Goal: Check status: Check status

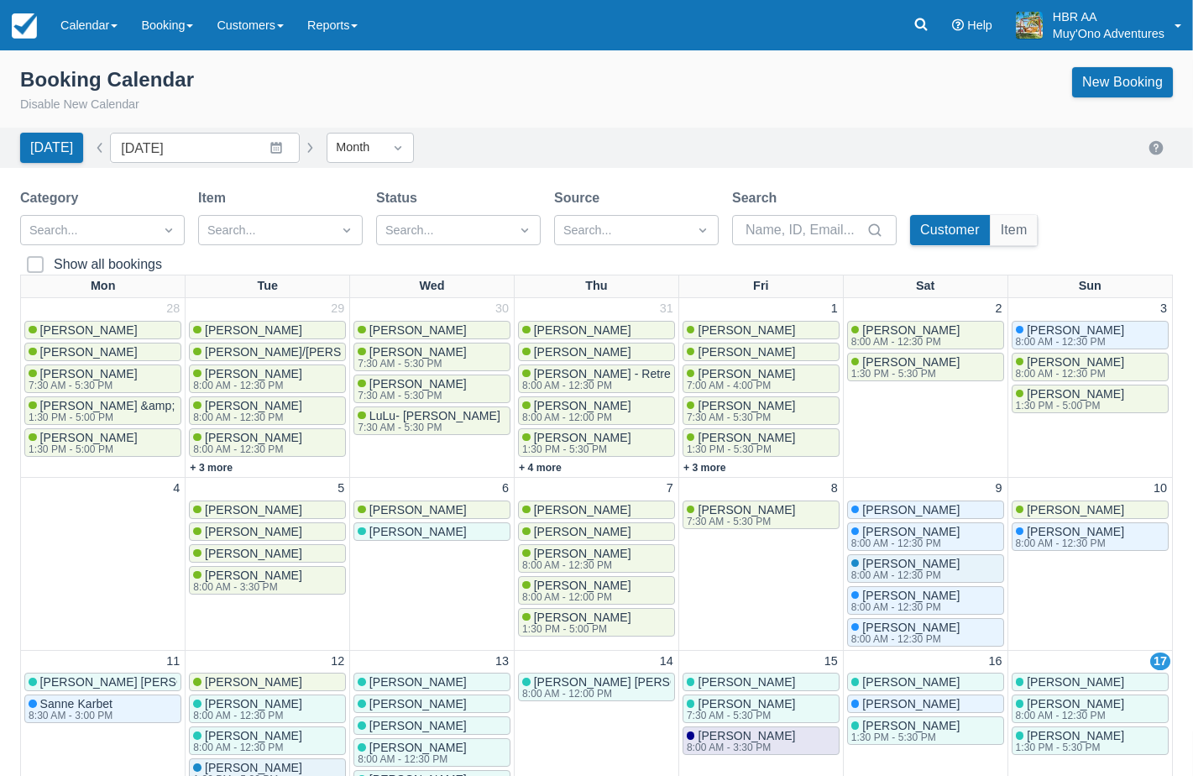
click at [693, 25] on div "Menu Calendar Booking Customer Inventory Booking Daily Manifest Daily List Note…" at bounding box center [596, 25] width 1193 height 50
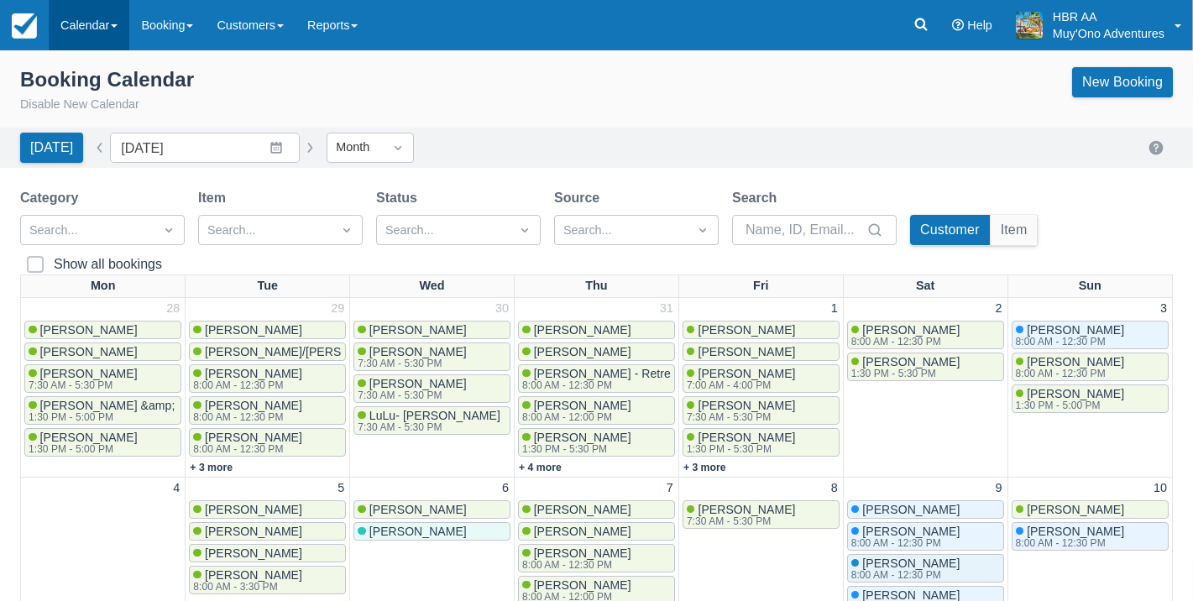
click at [112, 22] on link "Calendar" at bounding box center [89, 25] width 81 height 50
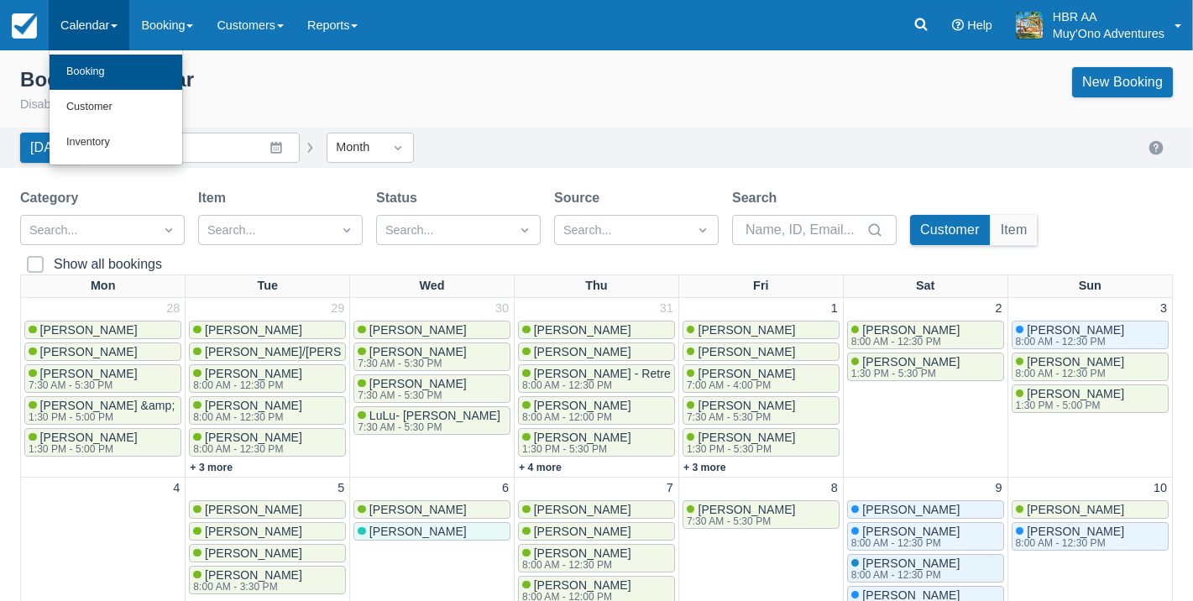
click at [111, 67] on link "Booking" at bounding box center [116, 72] width 133 height 35
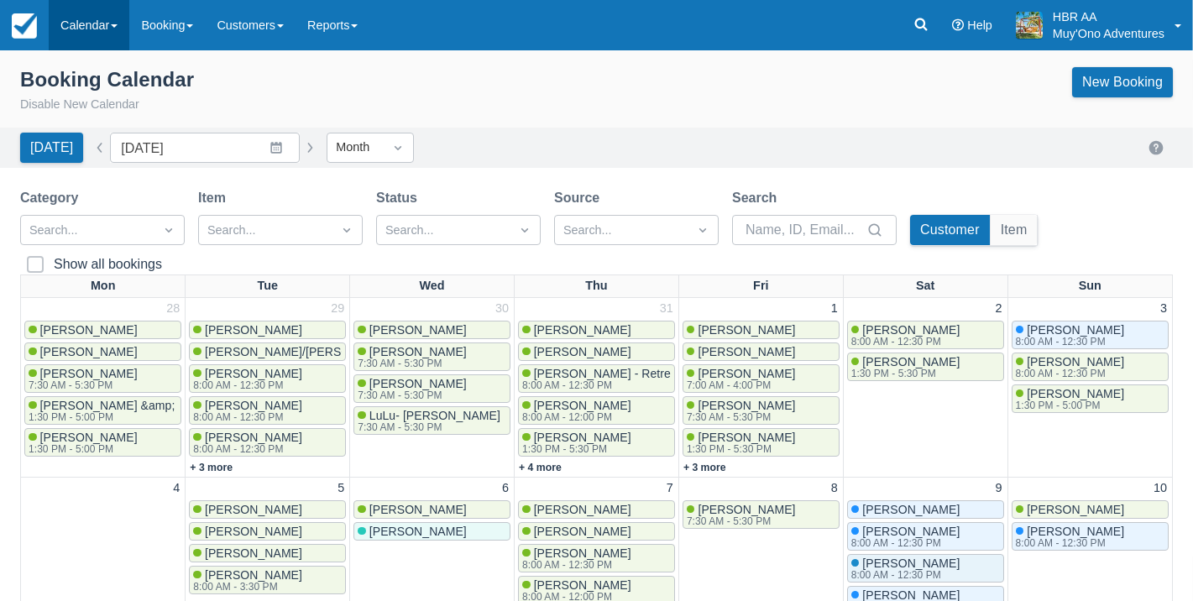
click at [87, 28] on link "Calendar" at bounding box center [89, 25] width 81 height 50
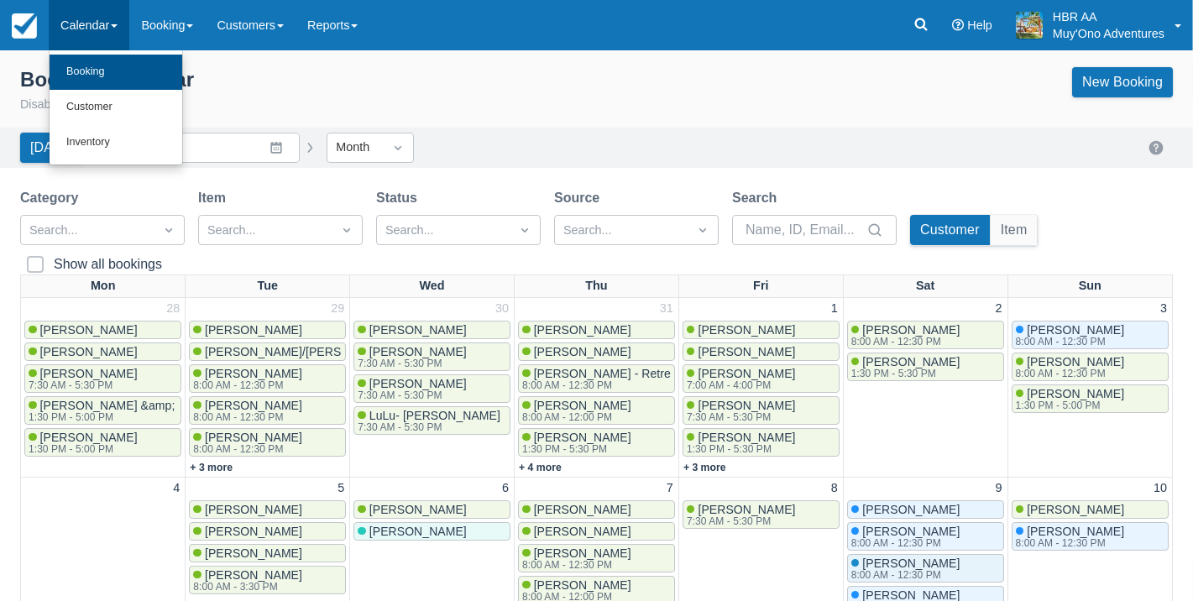
click at [95, 73] on link "Booking" at bounding box center [116, 72] width 133 height 35
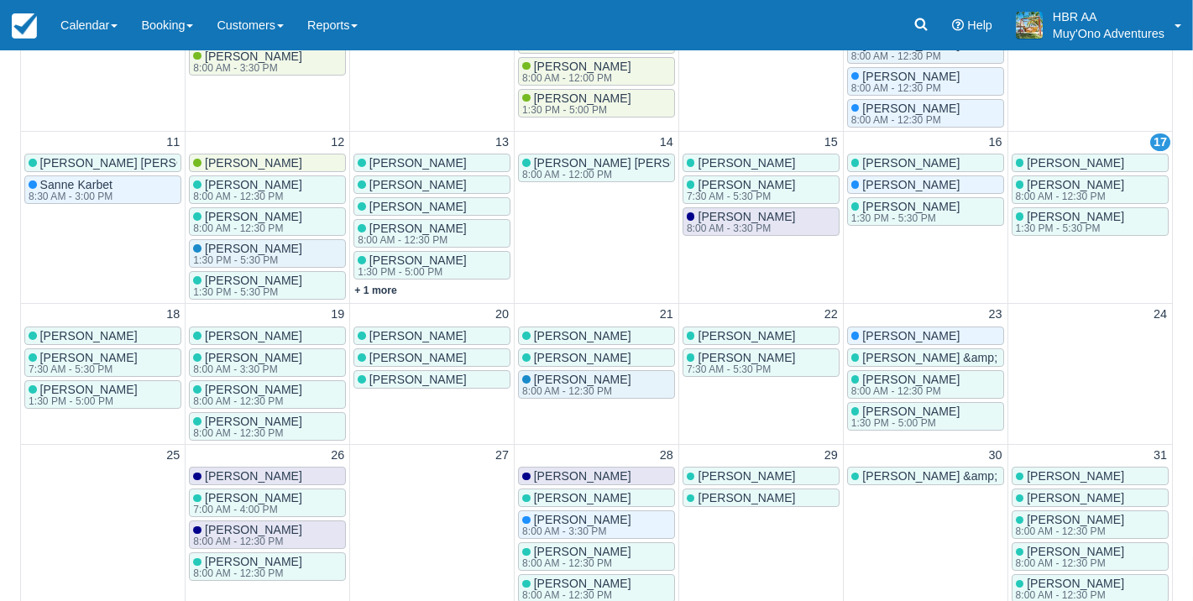
scroll to position [521, 0]
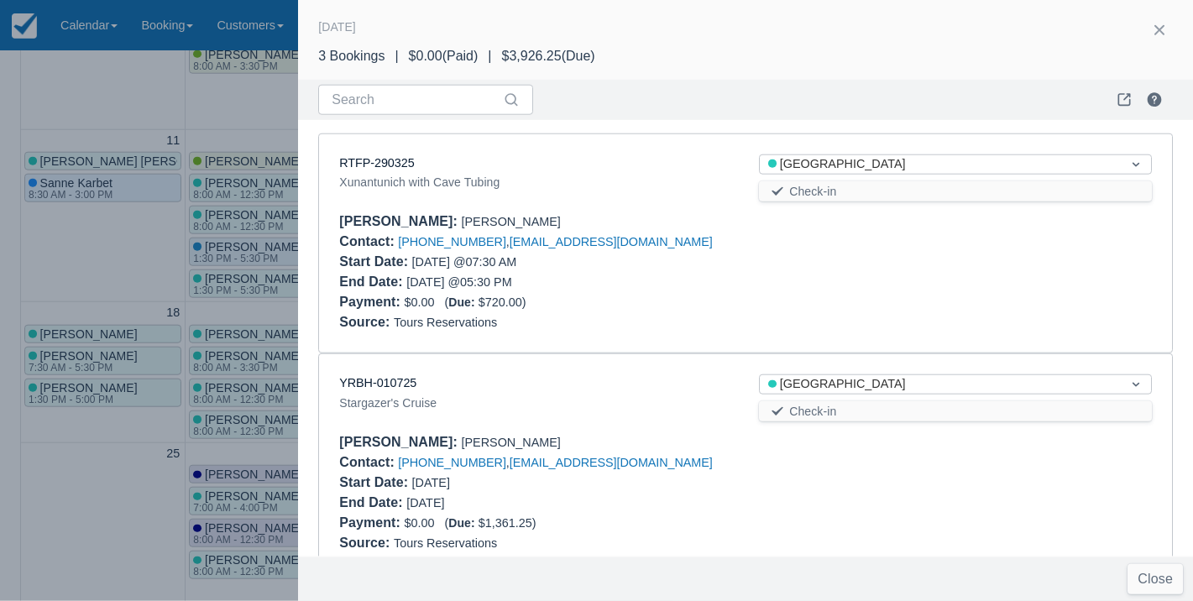
click at [664, 149] on div "RTFP-290325 Xunantunich with Cave Tubing Status Thatch Caye Resort Check-in Boo…" at bounding box center [745, 243] width 853 height 219
click at [649, 181] on div "Xunantunich with Cave Tubing" at bounding box center [535, 182] width 393 height 20
click at [387, 160] on link "RTFP-290325" at bounding box center [376, 162] width 75 height 13
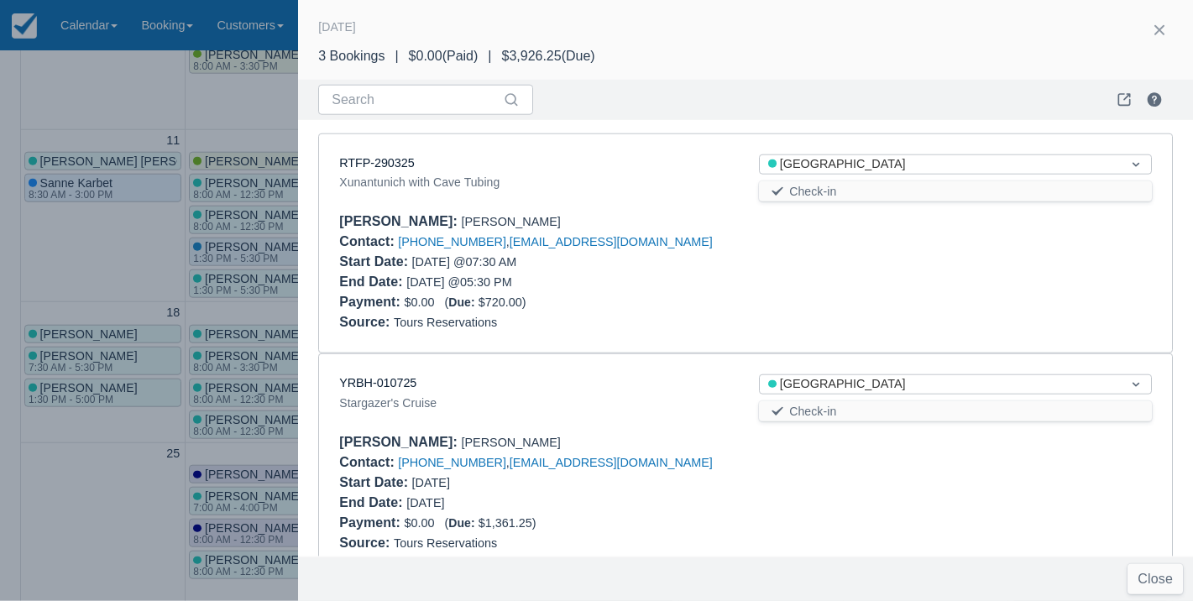
click at [667, 387] on div "YRBH-010725" at bounding box center [535, 383] width 393 height 18
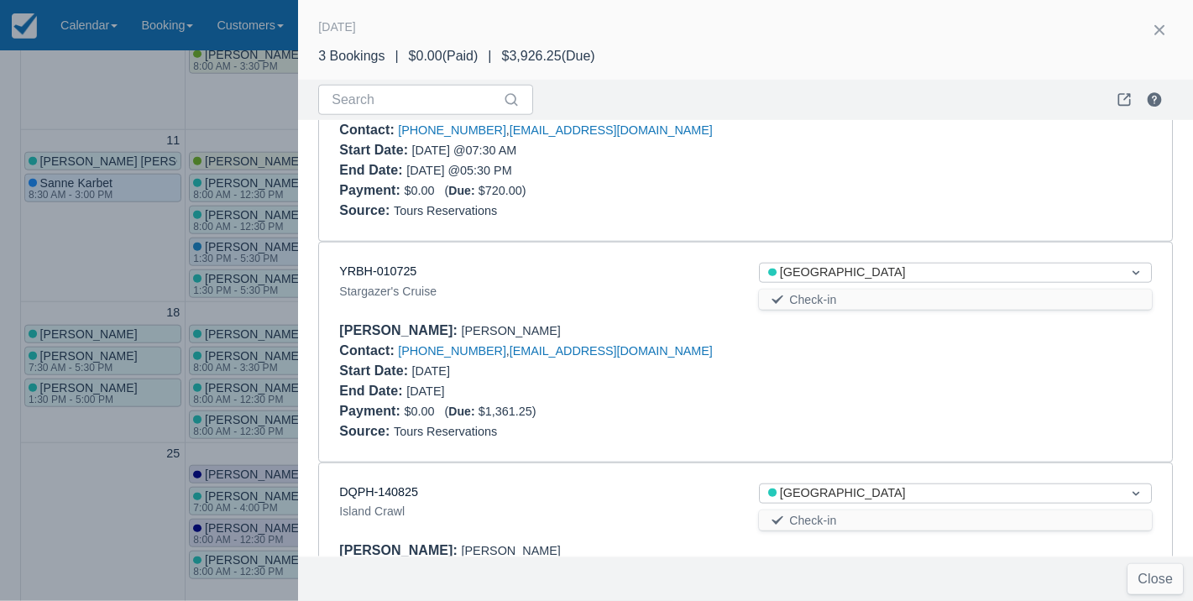
scroll to position [118, 0]
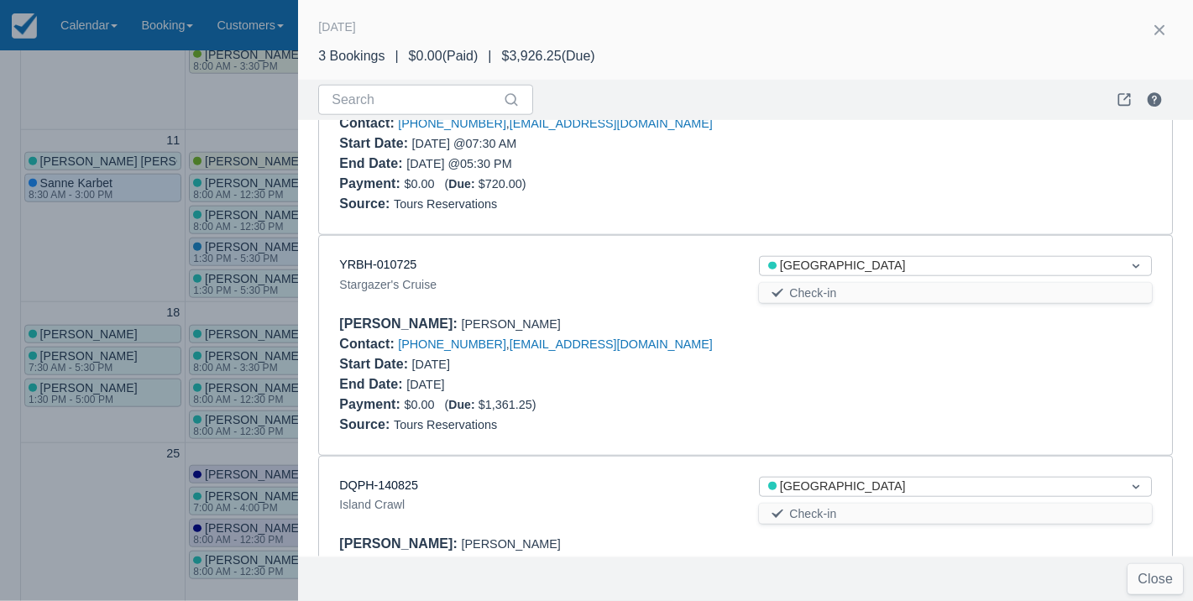
click at [636, 389] on div "End Date : 08/18/25" at bounding box center [535, 384] width 393 height 20
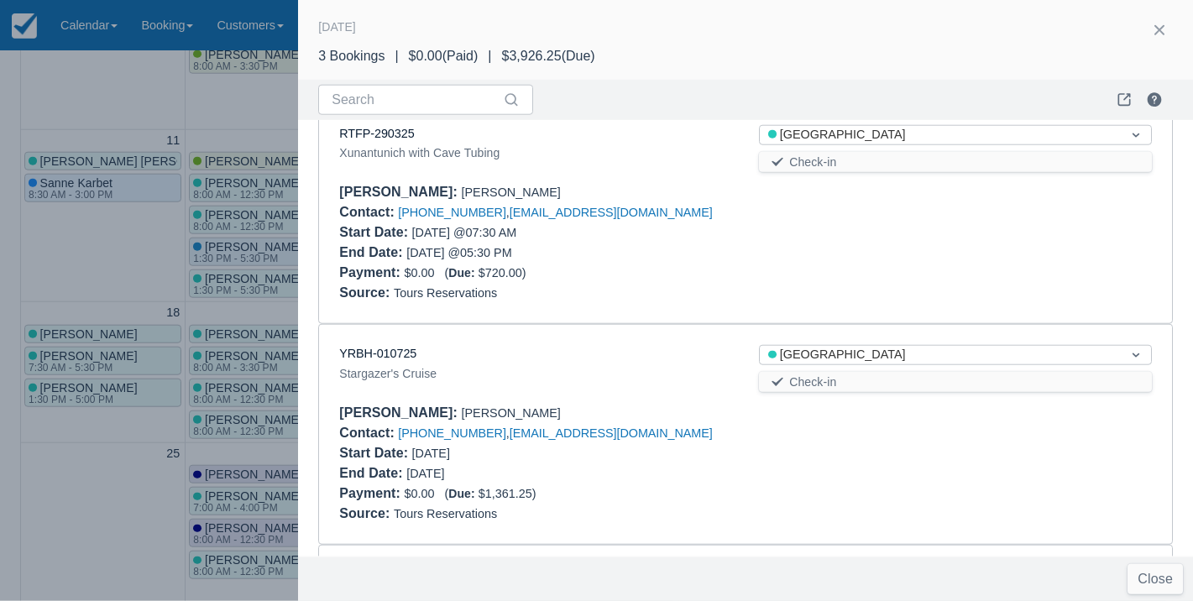
scroll to position [32, 0]
click at [1157, 33] on button "button" at bounding box center [1159, 30] width 27 height 27
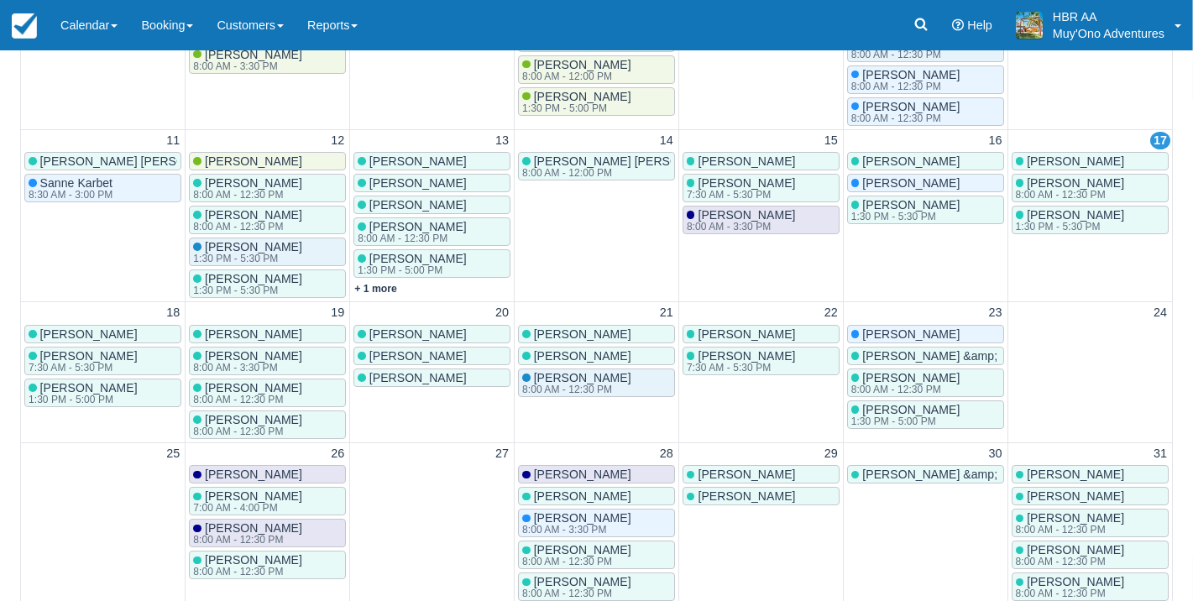
scroll to position [0, 0]
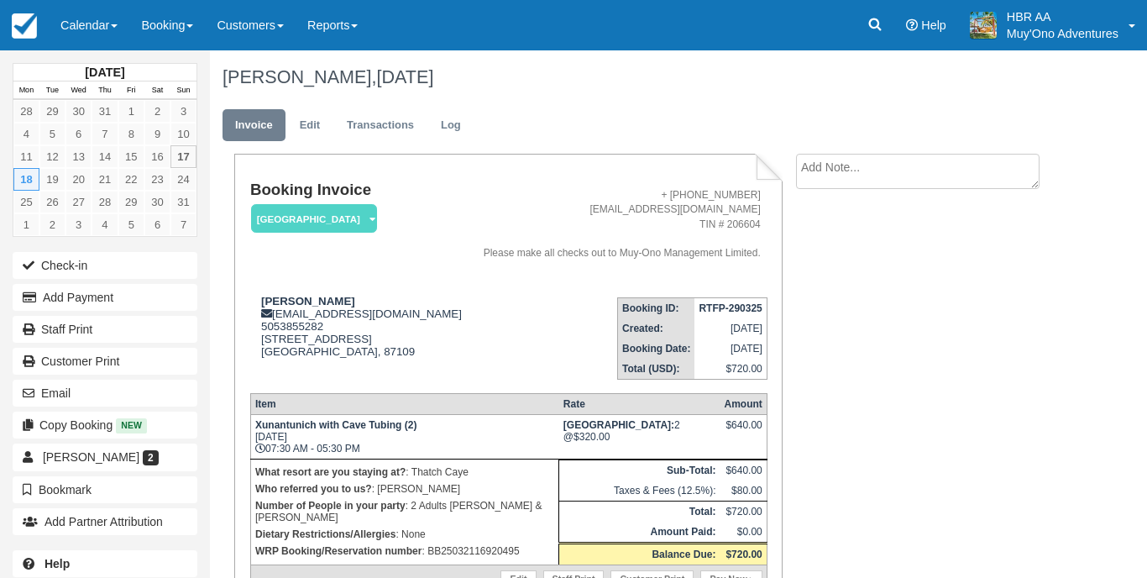
click at [468, 184] on td "+ 501-670-6958 adventures@muy-ono.com TIN # 206604 Please make all checks out t…" at bounding box center [617, 232] width 299 height 102
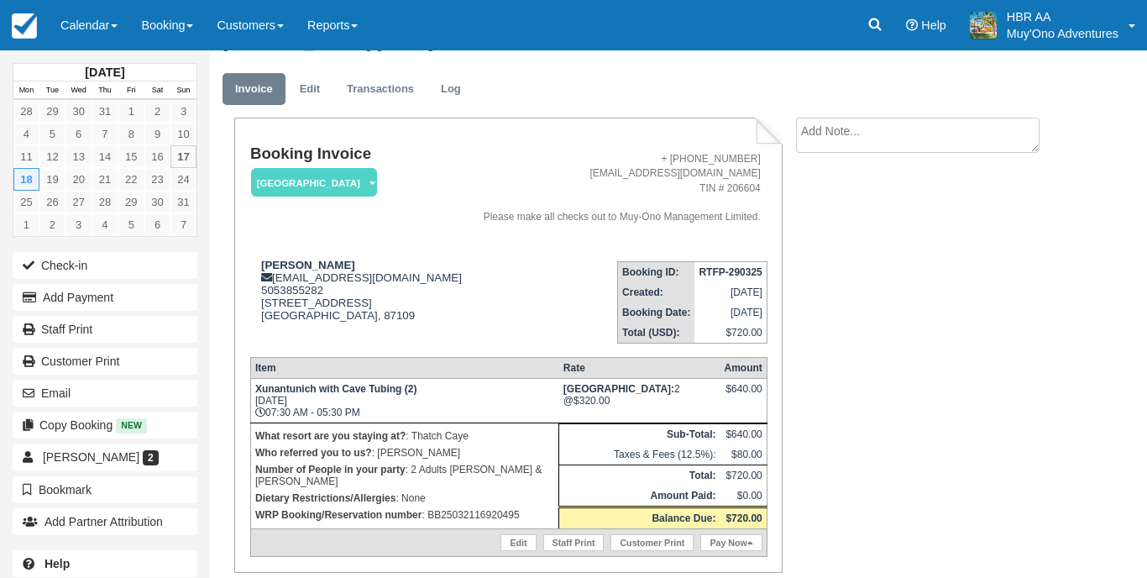
scroll to position [38, 0]
